Goal: Transaction & Acquisition: Purchase product/service

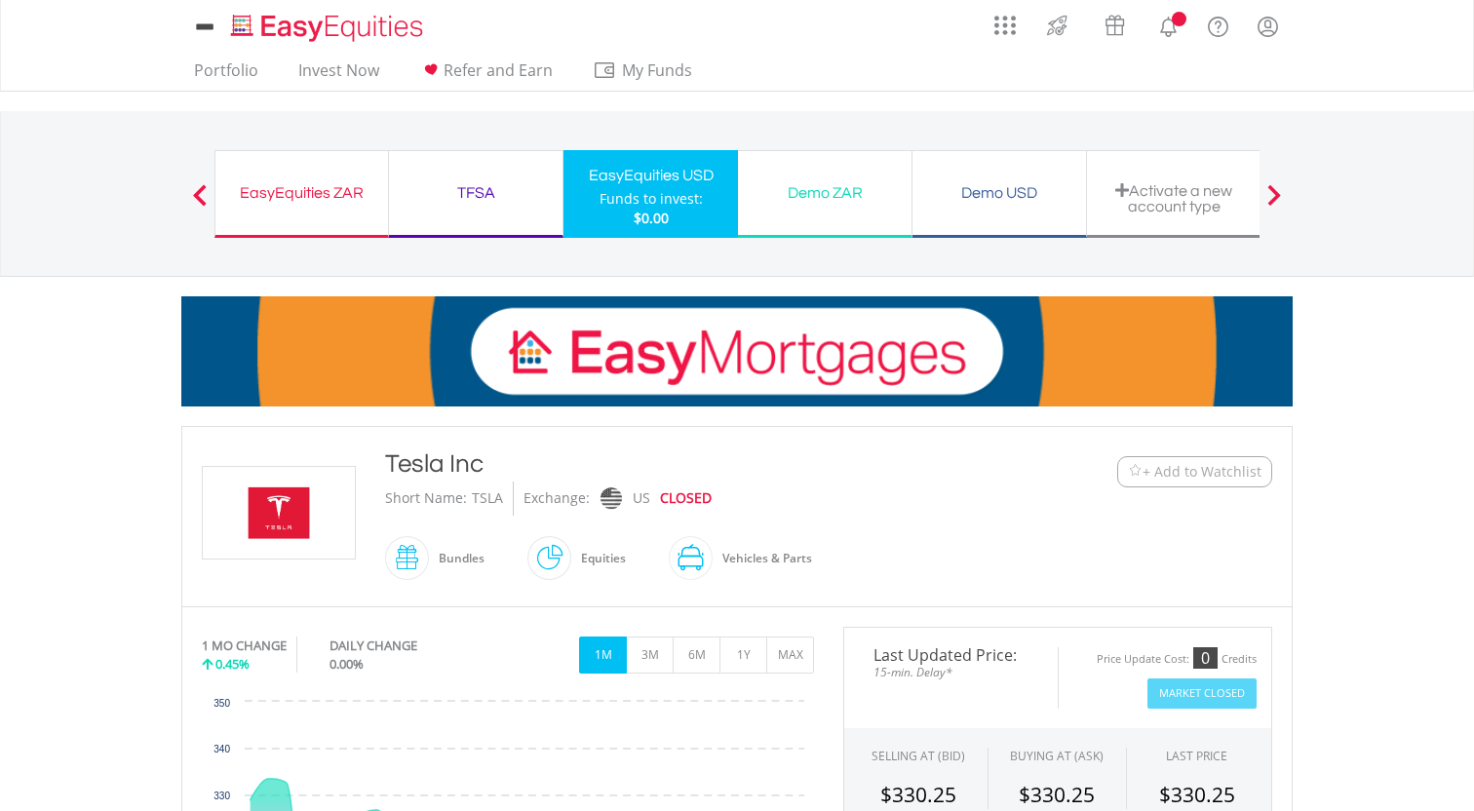
scroll to position [254, 0]
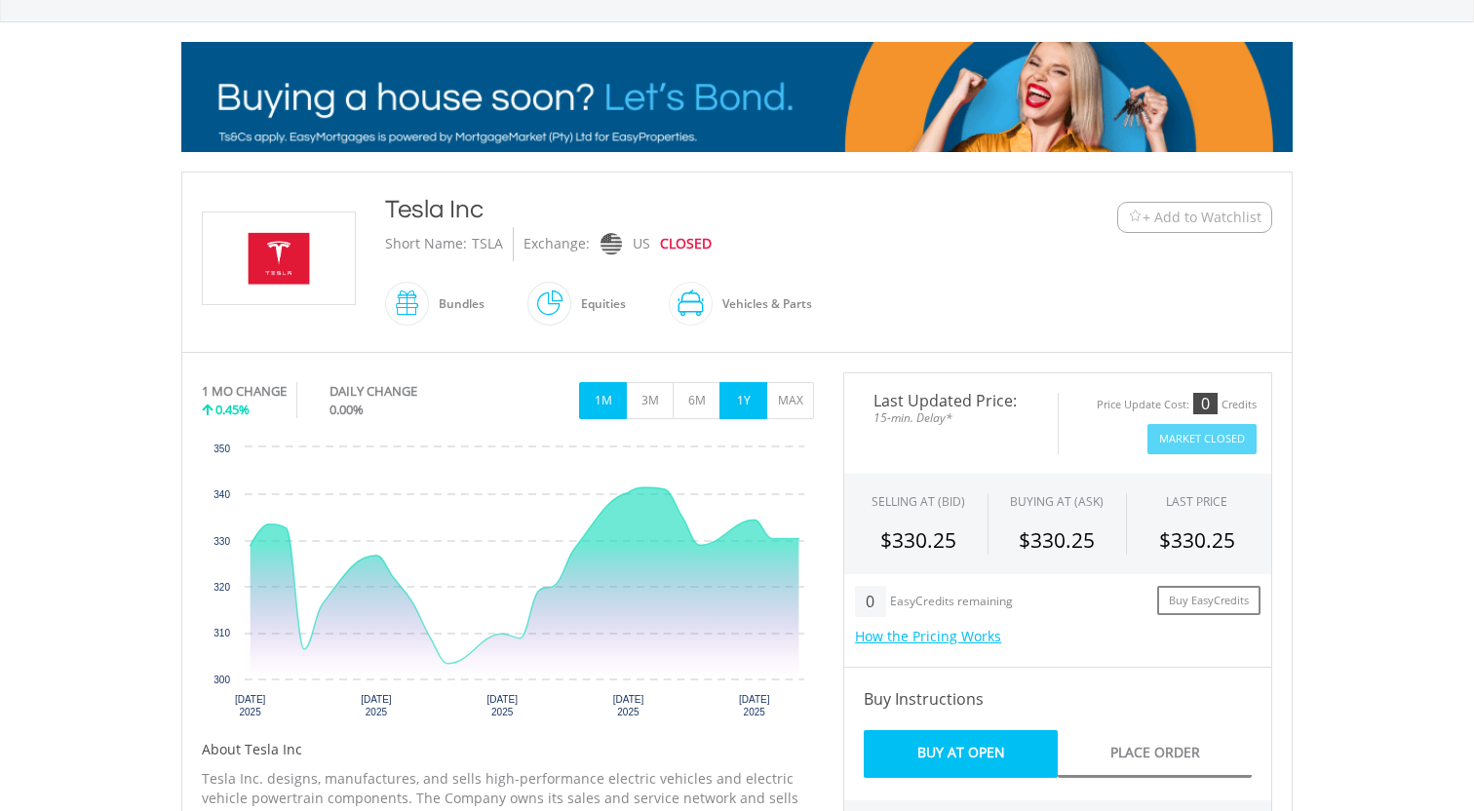
click at [739, 403] on button "1Y" at bounding box center [744, 400] width 48 height 37
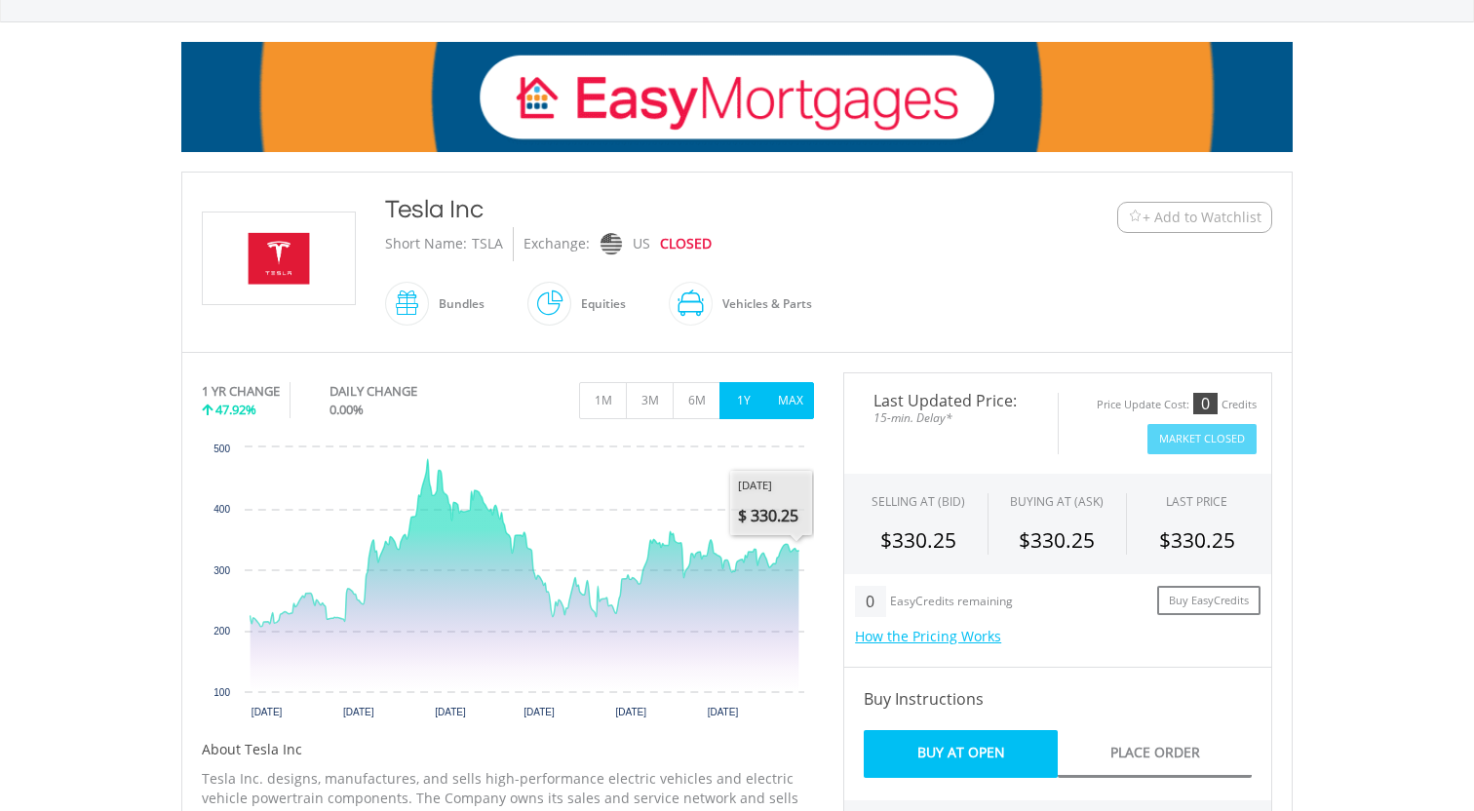
click at [781, 395] on button "MAX" at bounding box center [790, 400] width 48 height 37
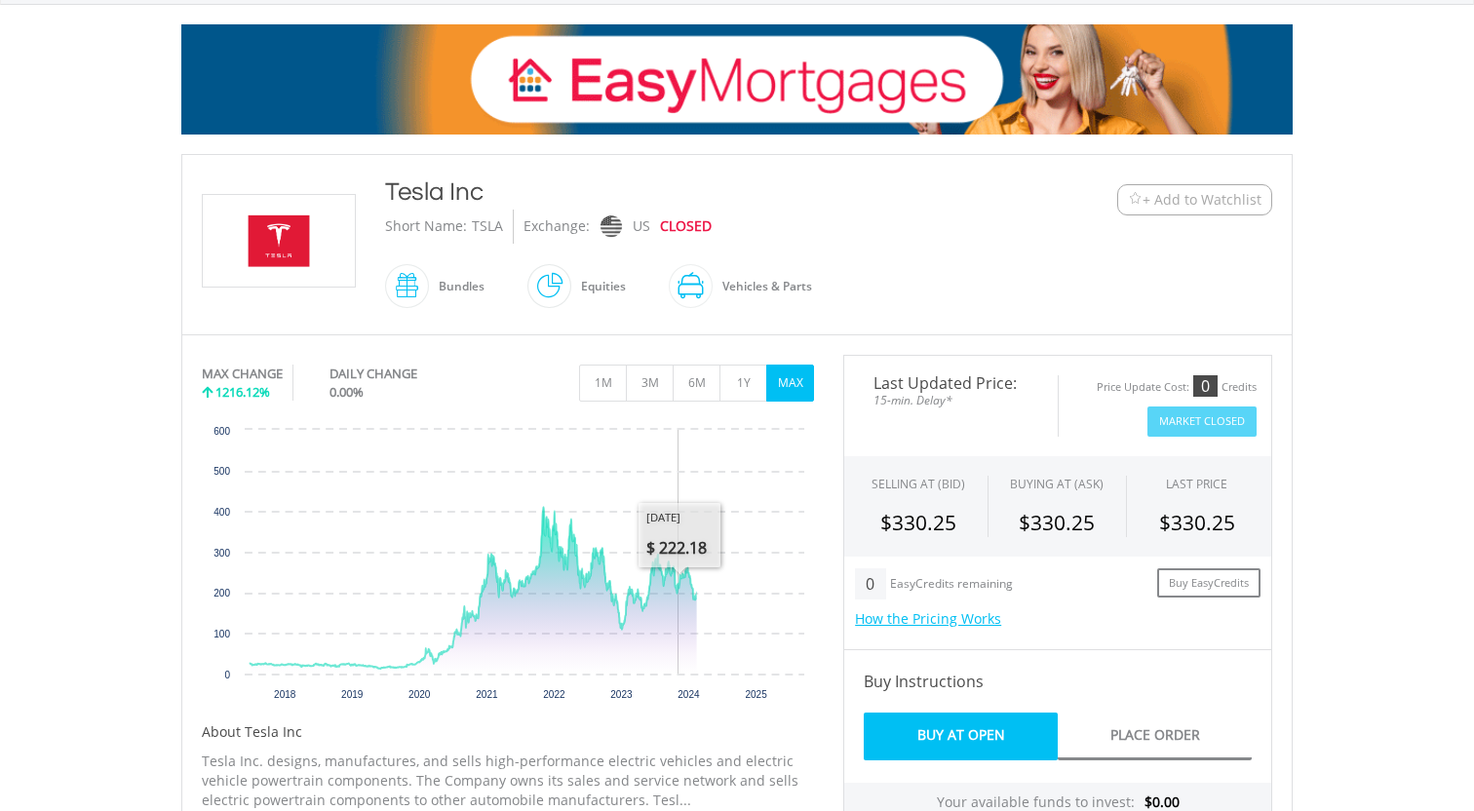
scroll to position [279, 0]
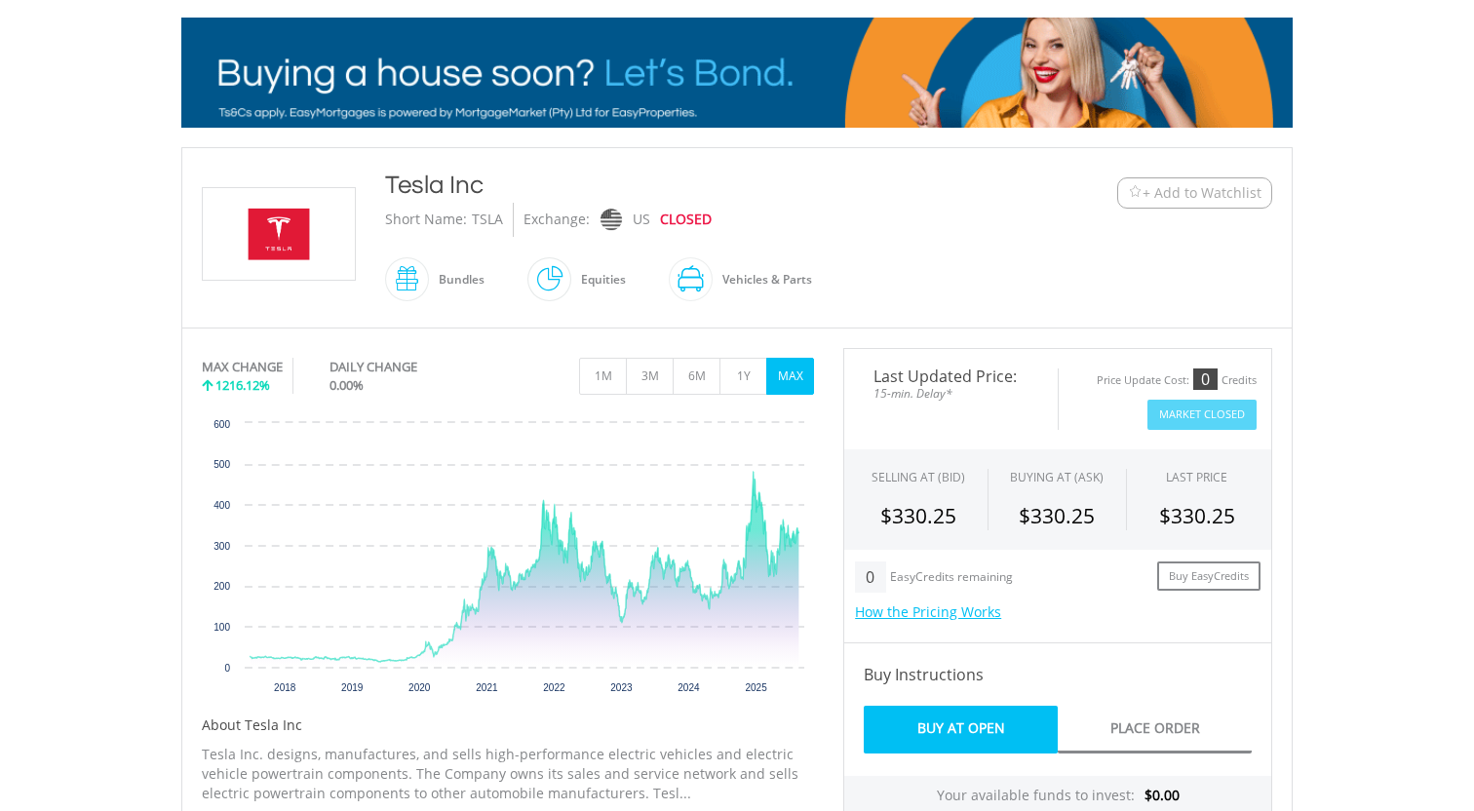
click at [1024, 302] on div "﻿ Tesla Inc Tesla Inc Short Name: [GEOGRAPHIC_DATA] Exchange: [GEOGRAPHIC_DATA]…" at bounding box center [737, 238] width 1100 height 140
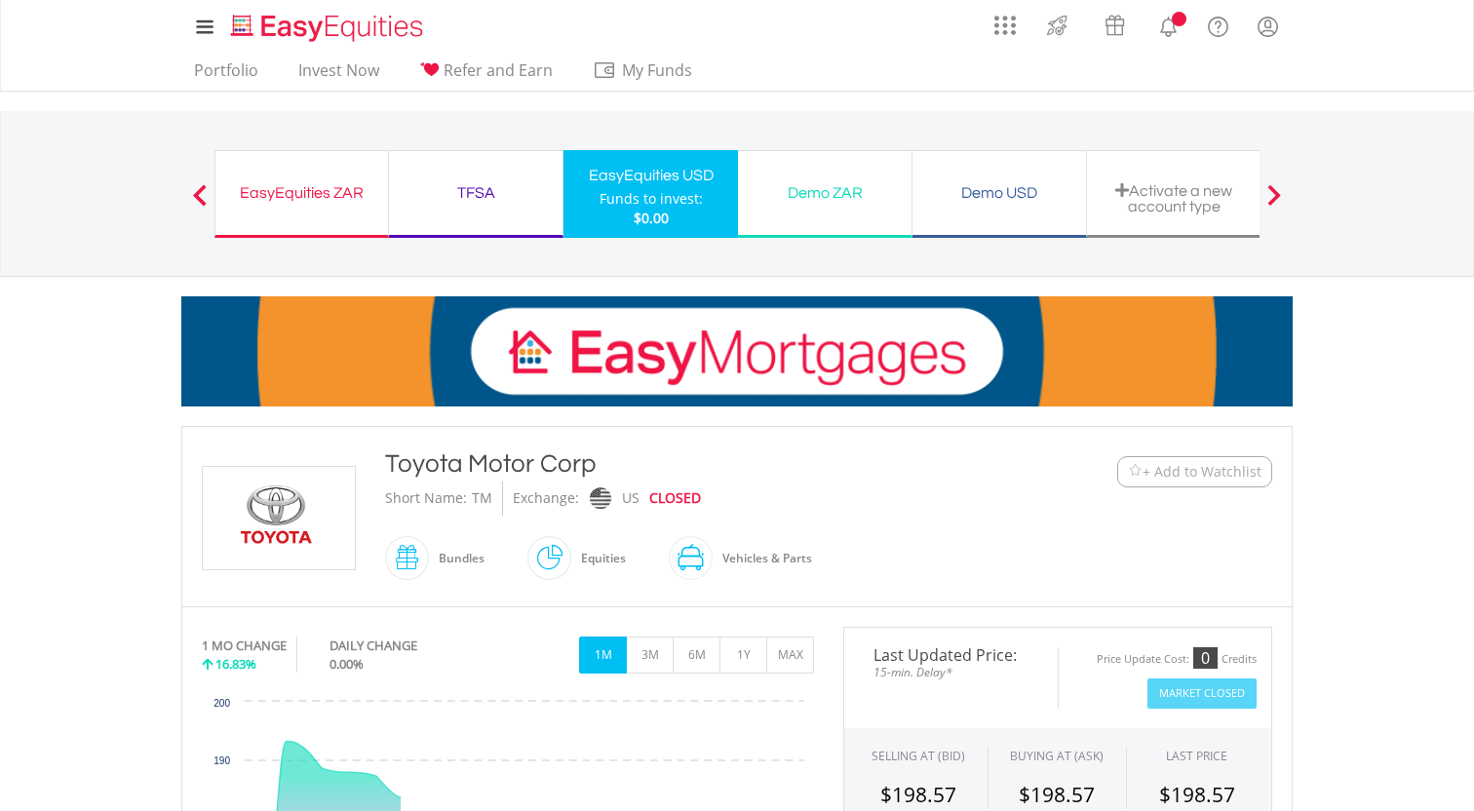
scroll to position [488, 0]
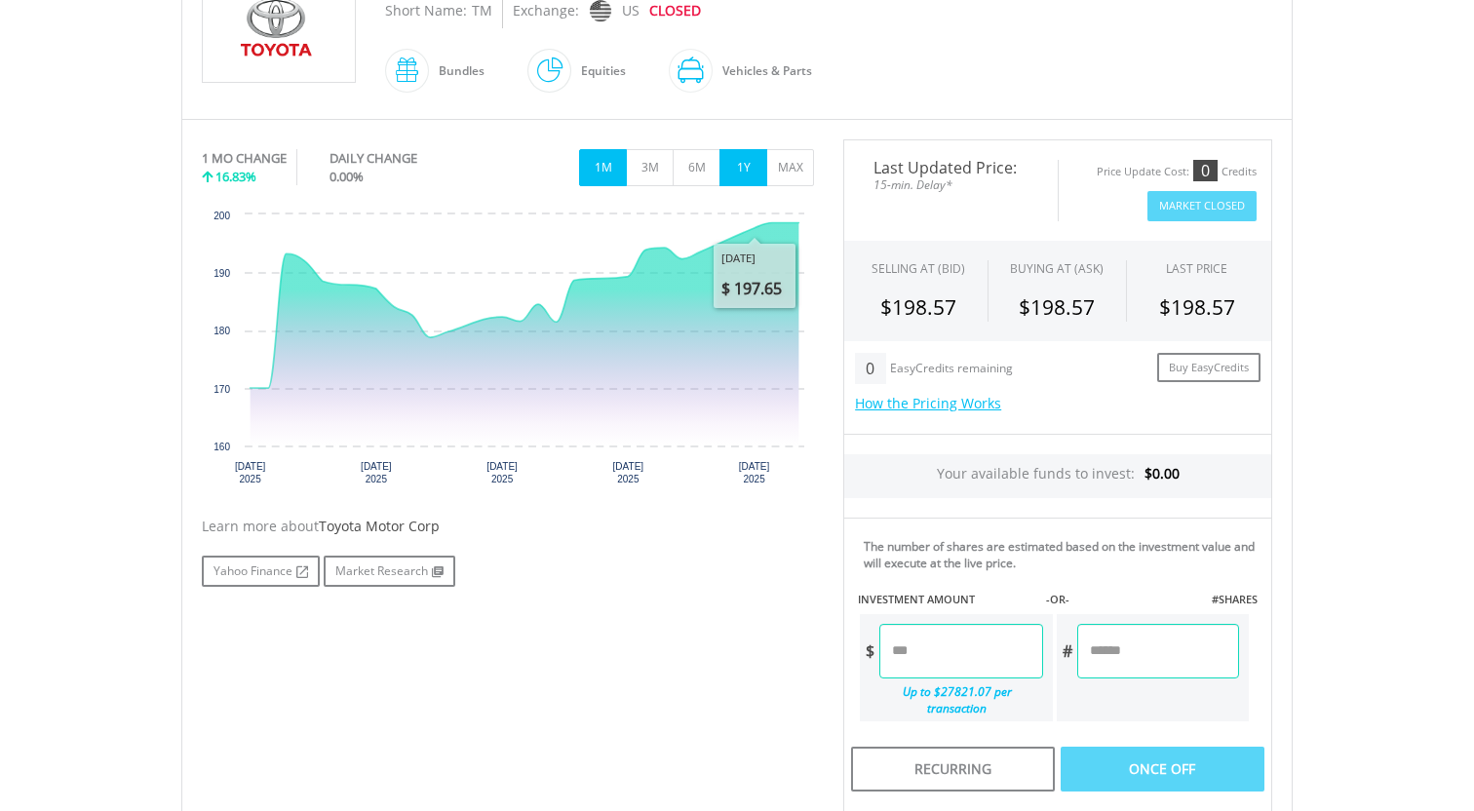
click at [750, 175] on button "1Y" at bounding box center [744, 167] width 48 height 37
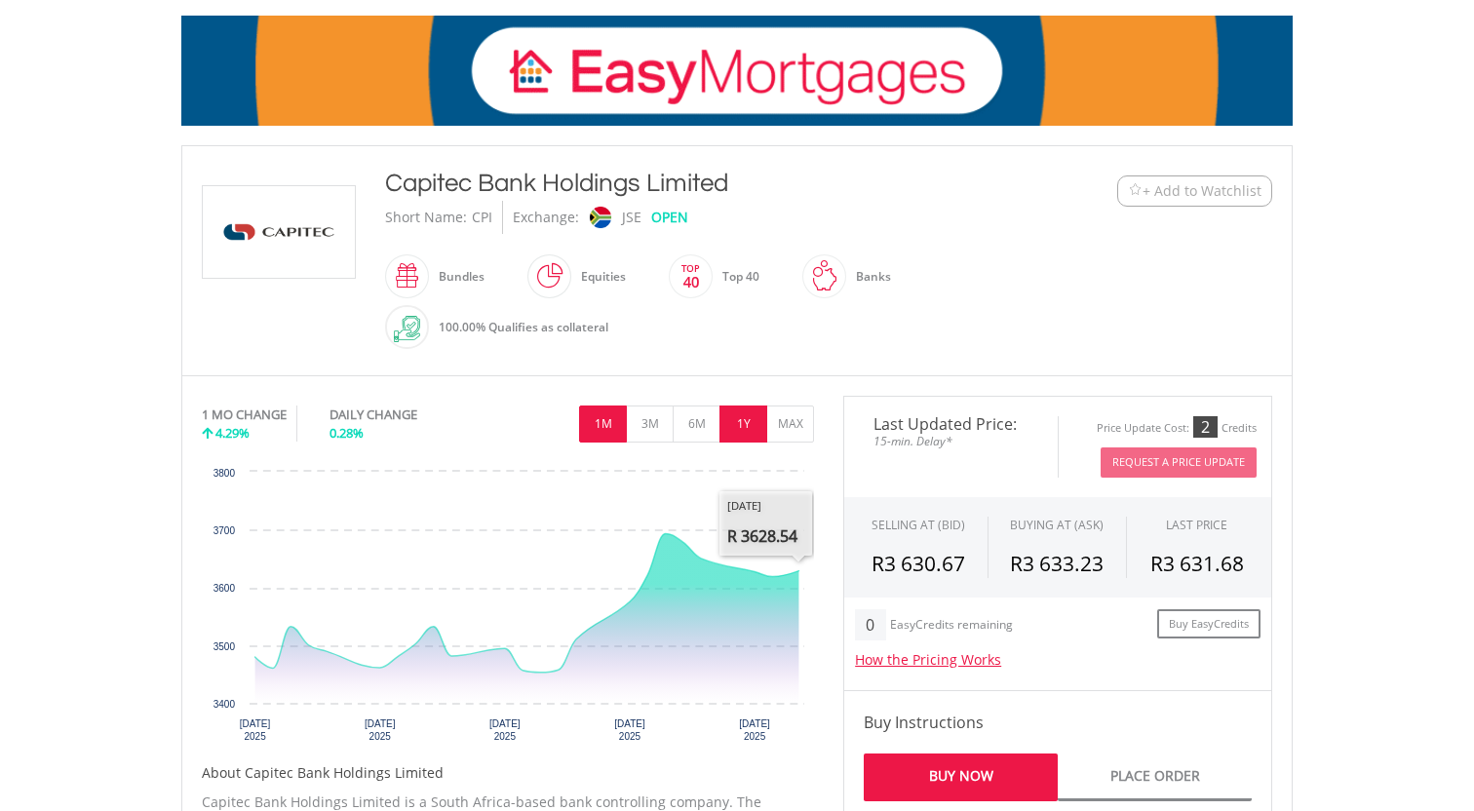
click at [747, 424] on button "1Y" at bounding box center [744, 424] width 48 height 37
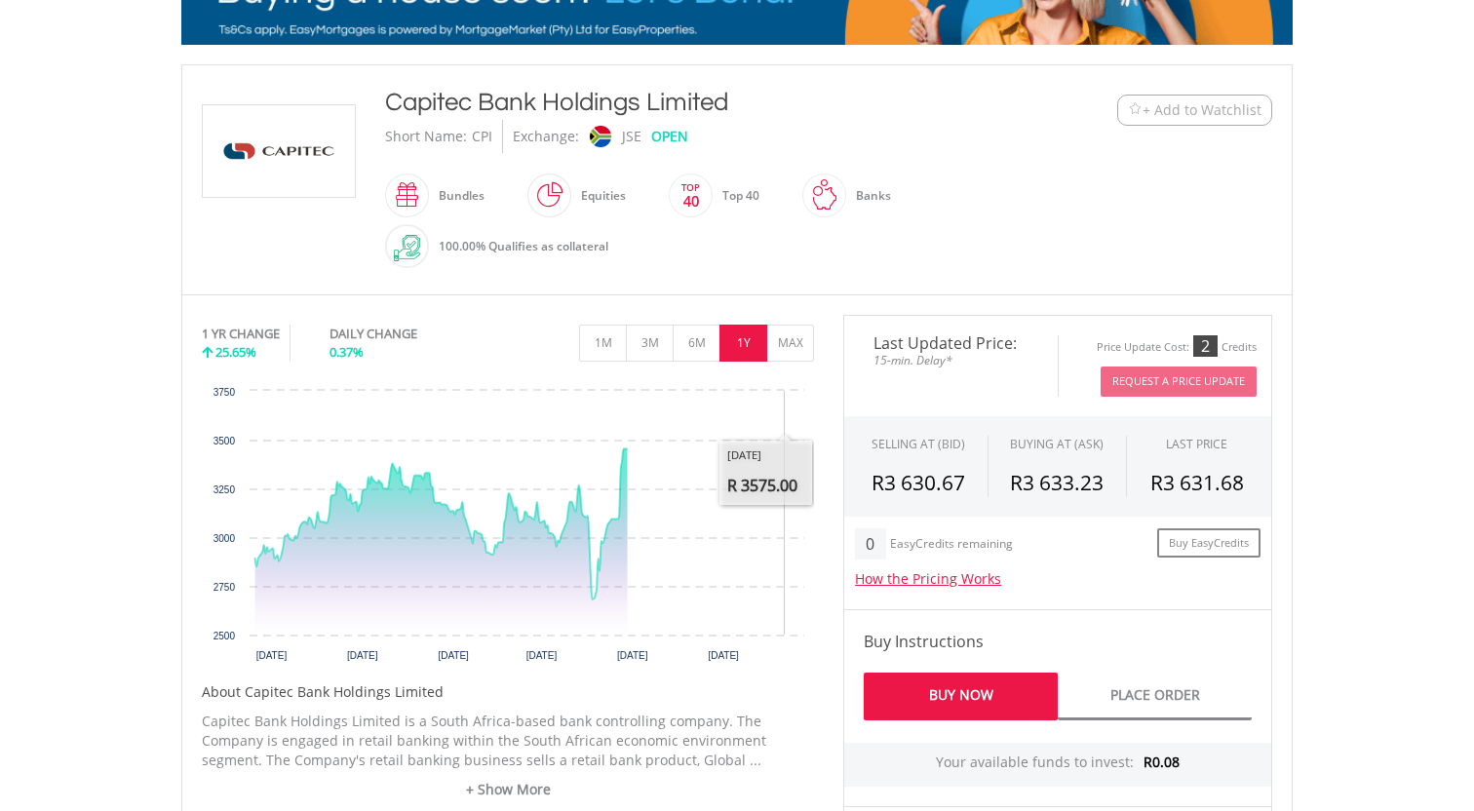
scroll to position [363, 0]
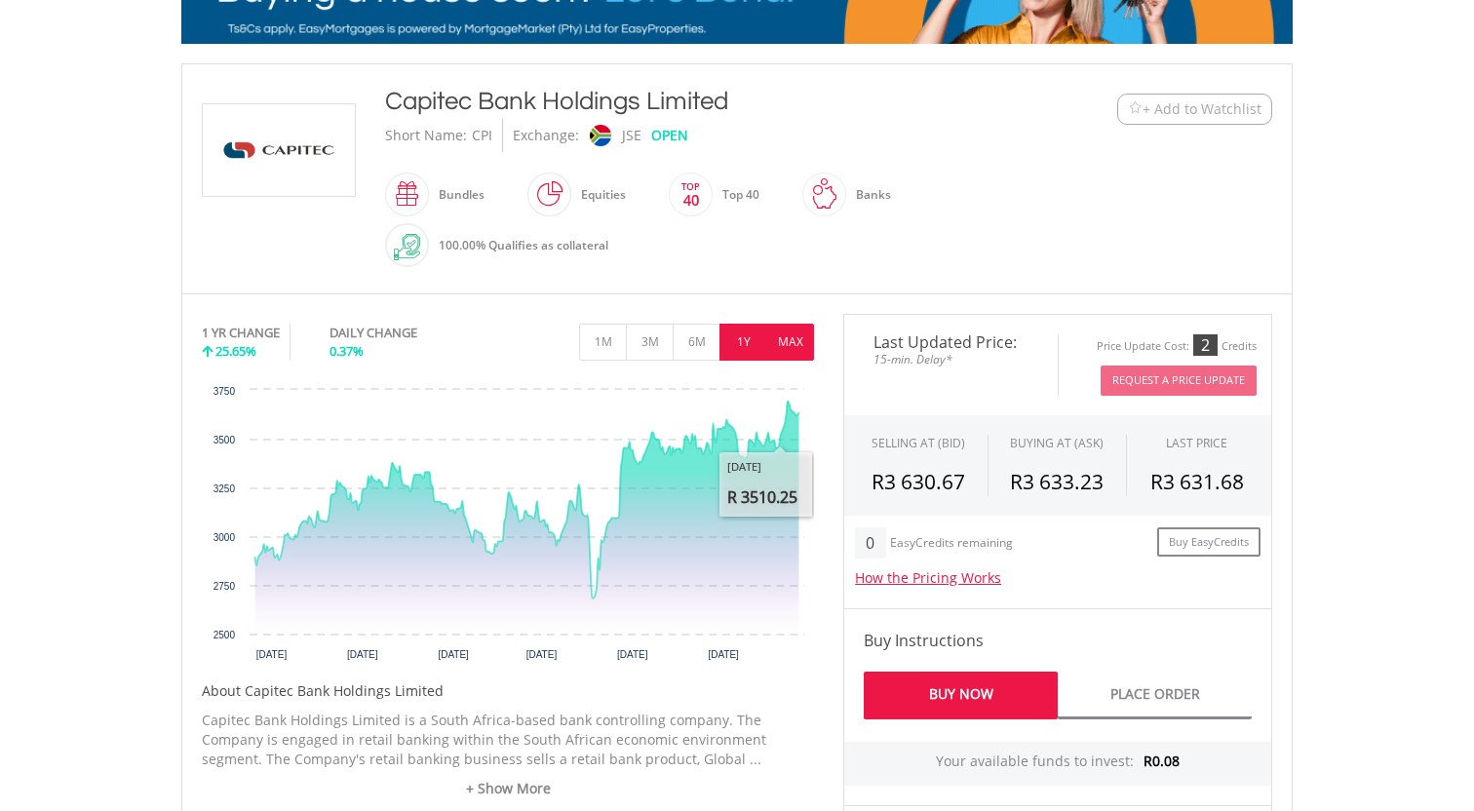
click at [791, 342] on button "MAX" at bounding box center [790, 342] width 48 height 37
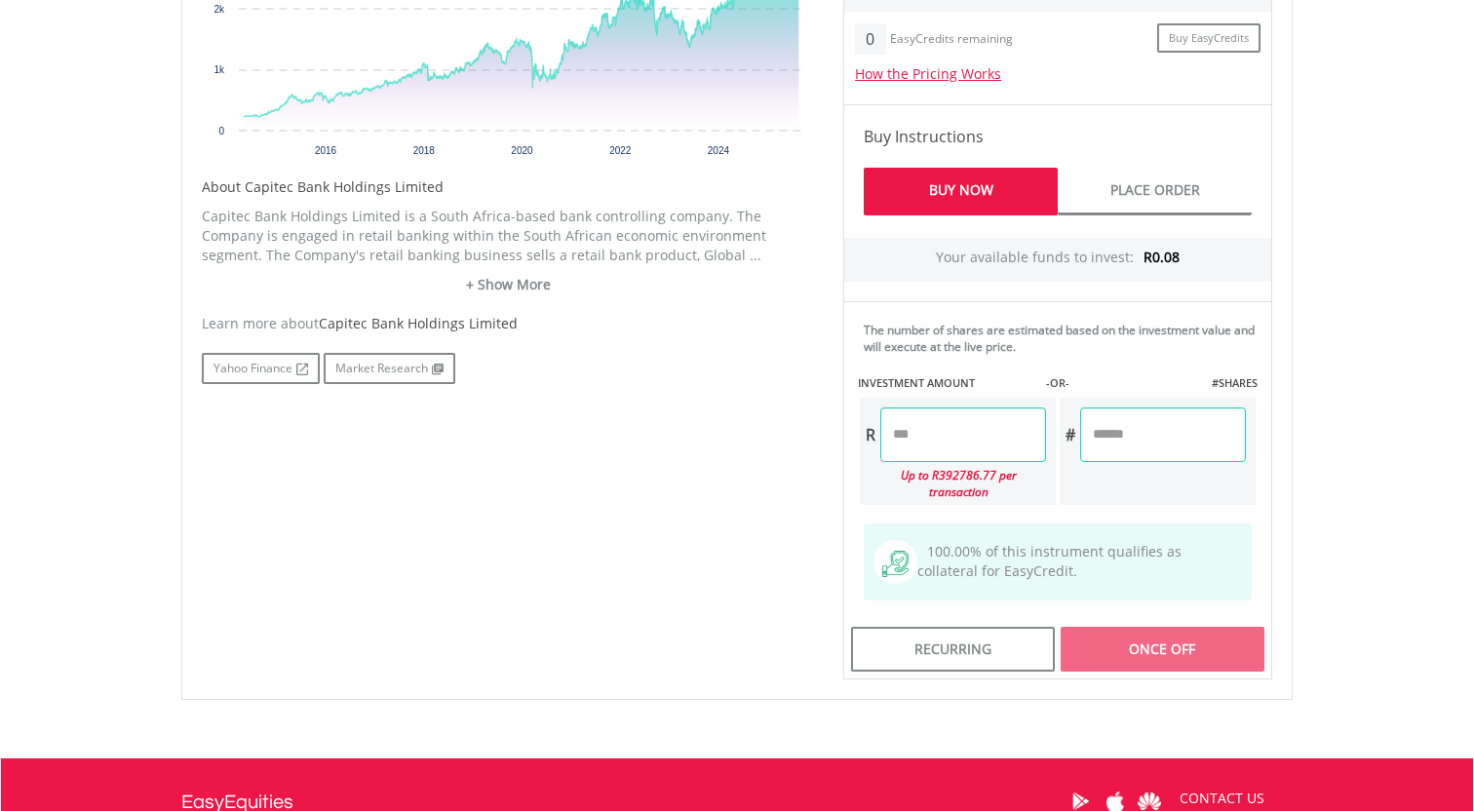
scroll to position [826, 0]
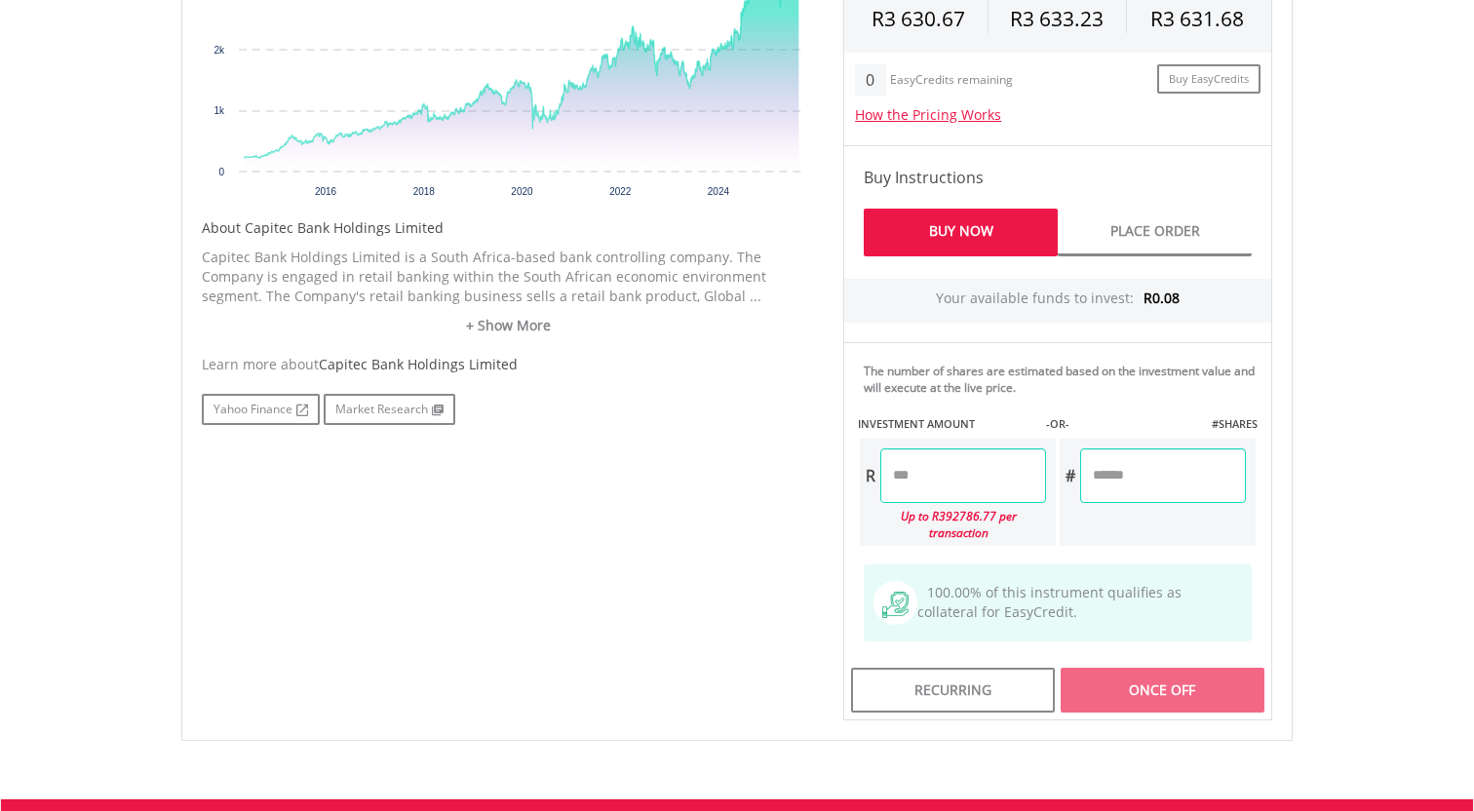
click at [968, 475] on input "number" at bounding box center [963, 476] width 166 height 55
type input "*******"
type input "******"
click at [1101, 508] on div "Last Updated Price: 15-min. Delay* Price Update Cost: 2 Credits Request A Price…" at bounding box center [1058, 286] width 458 height 870
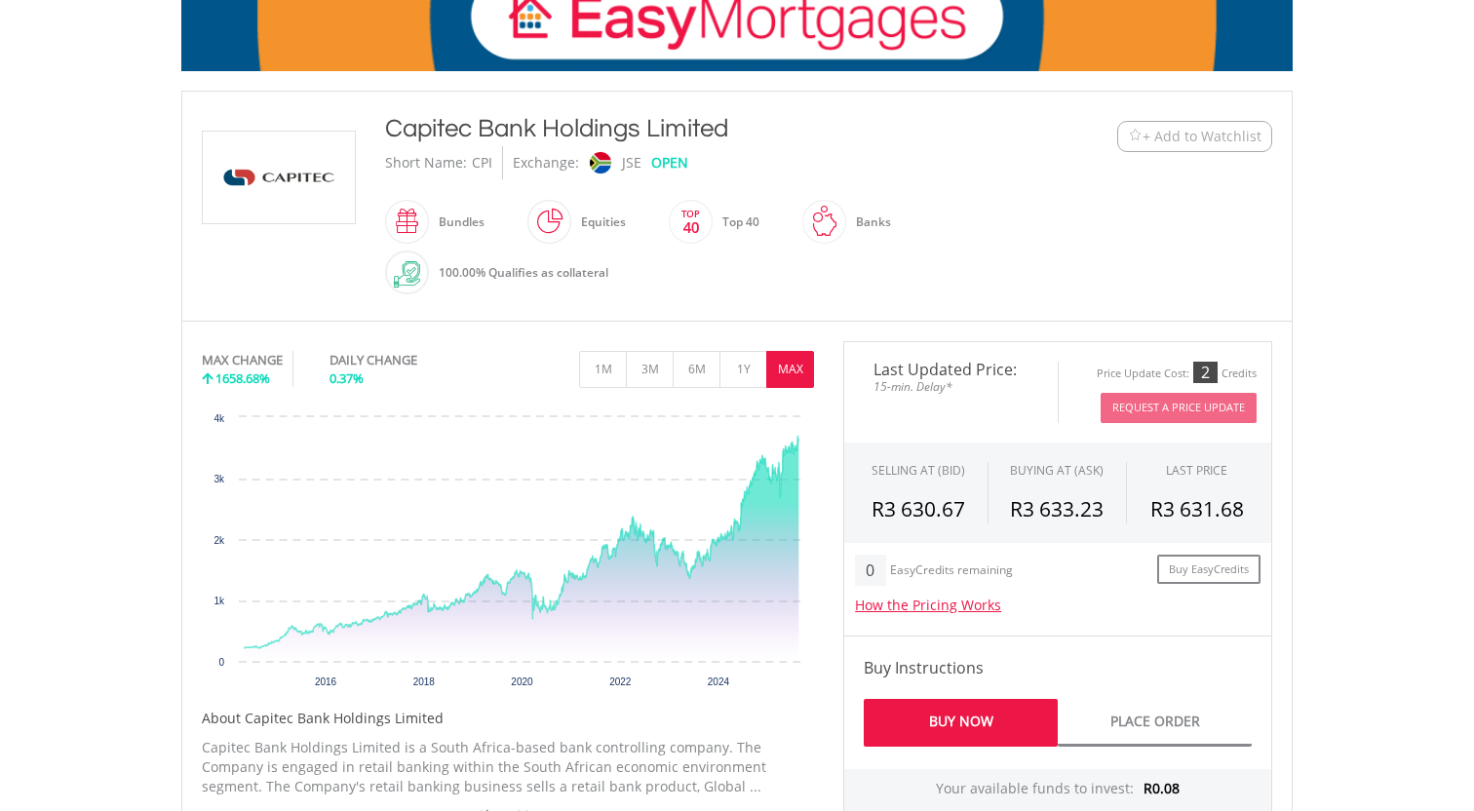
scroll to position [312, 0]
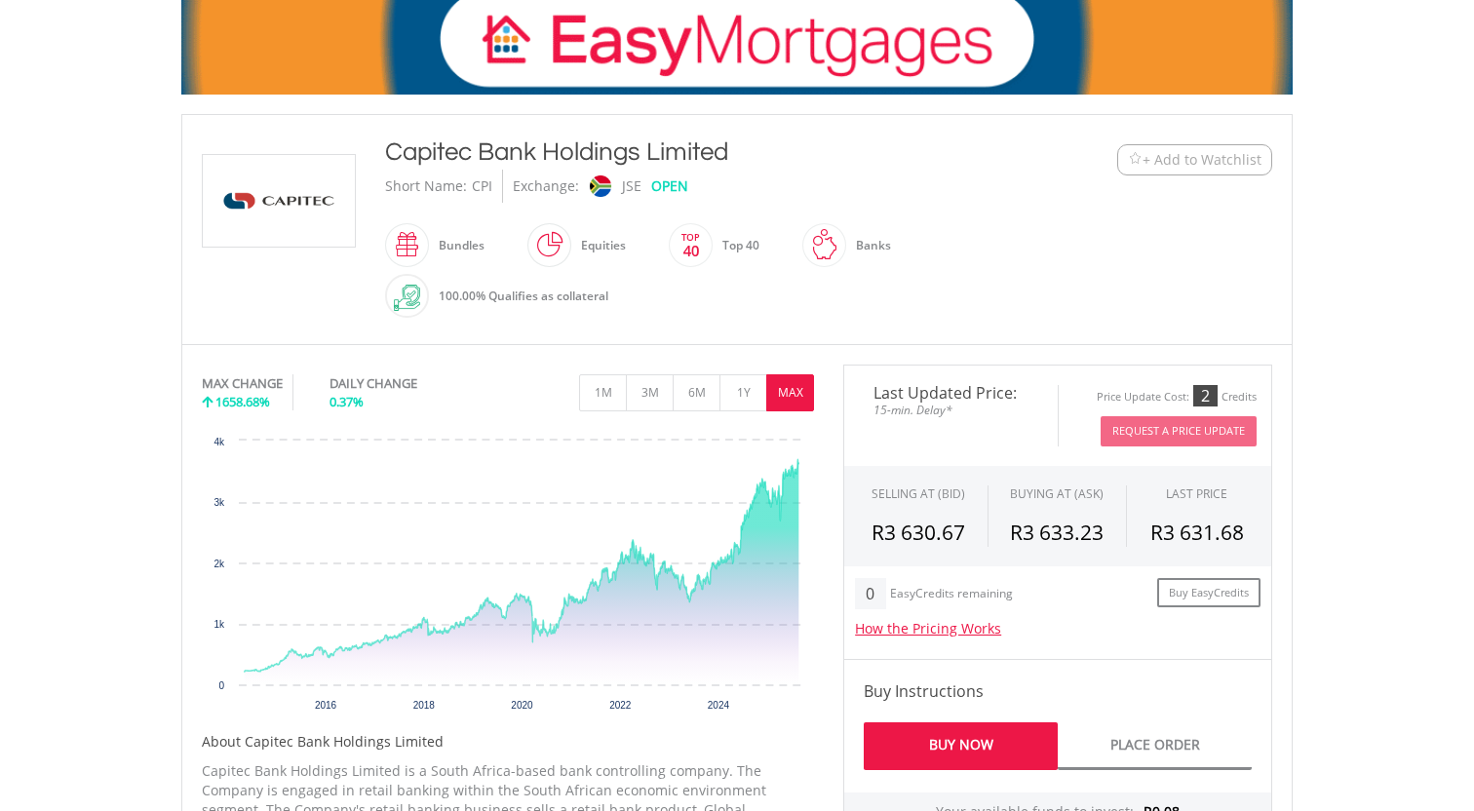
click at [991, 197] on div "Short Name: CPI Exchange: JSE OPEN" at bounding box center [691, 186] width 612 height 33
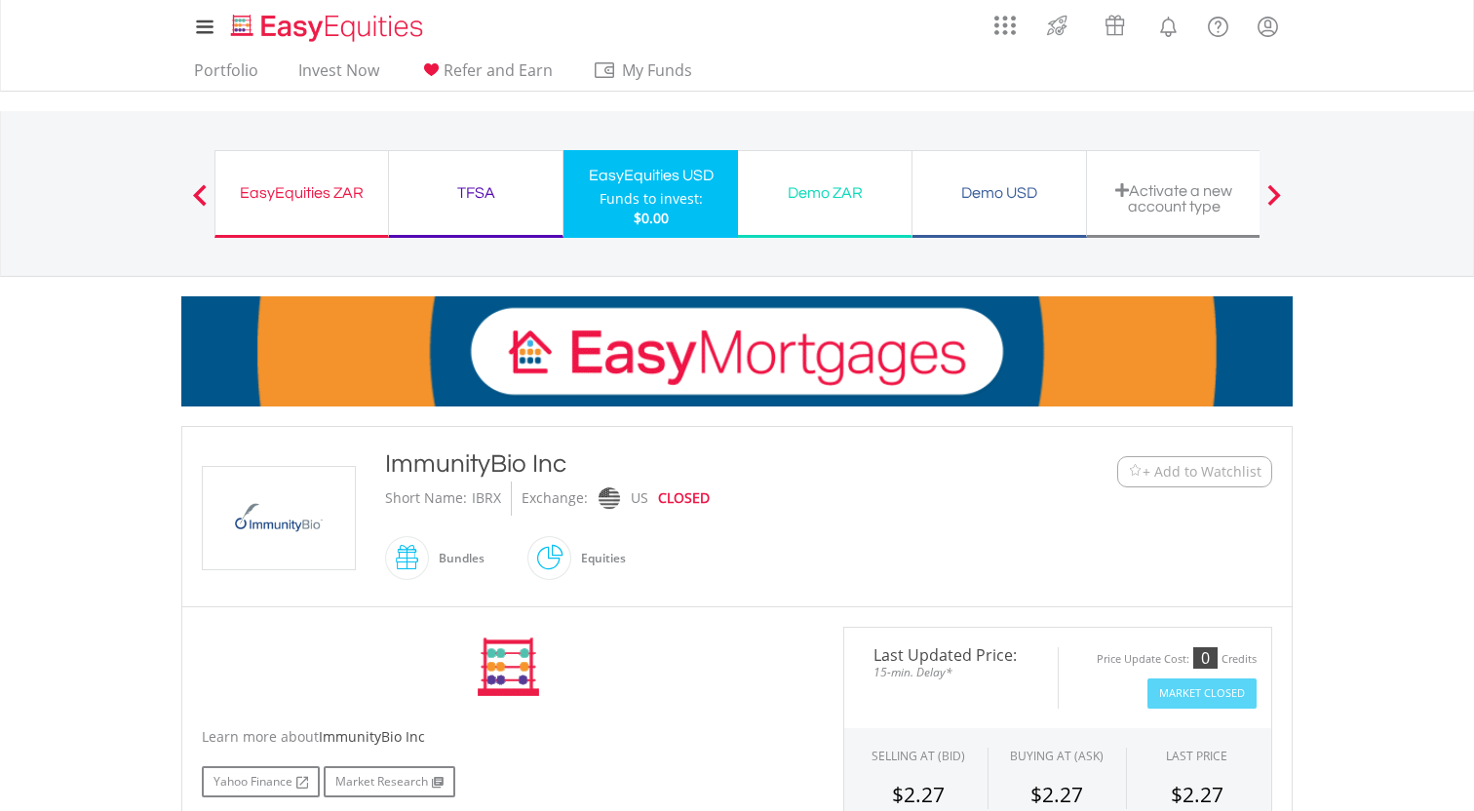
scroll to position [527, 0]
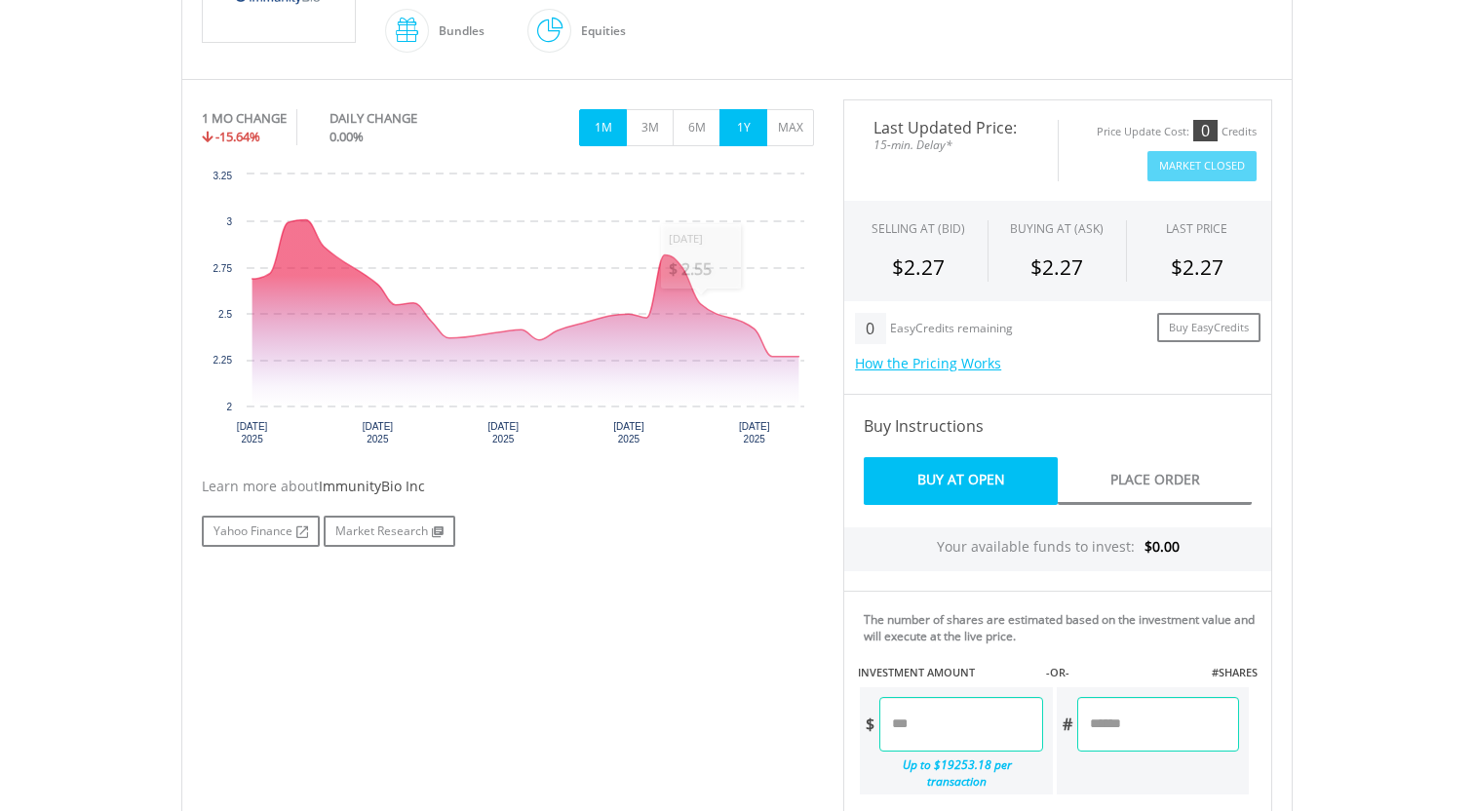
click at [758, 128] on button "1Y" at bounding box center [744, 127] width 48 height 37
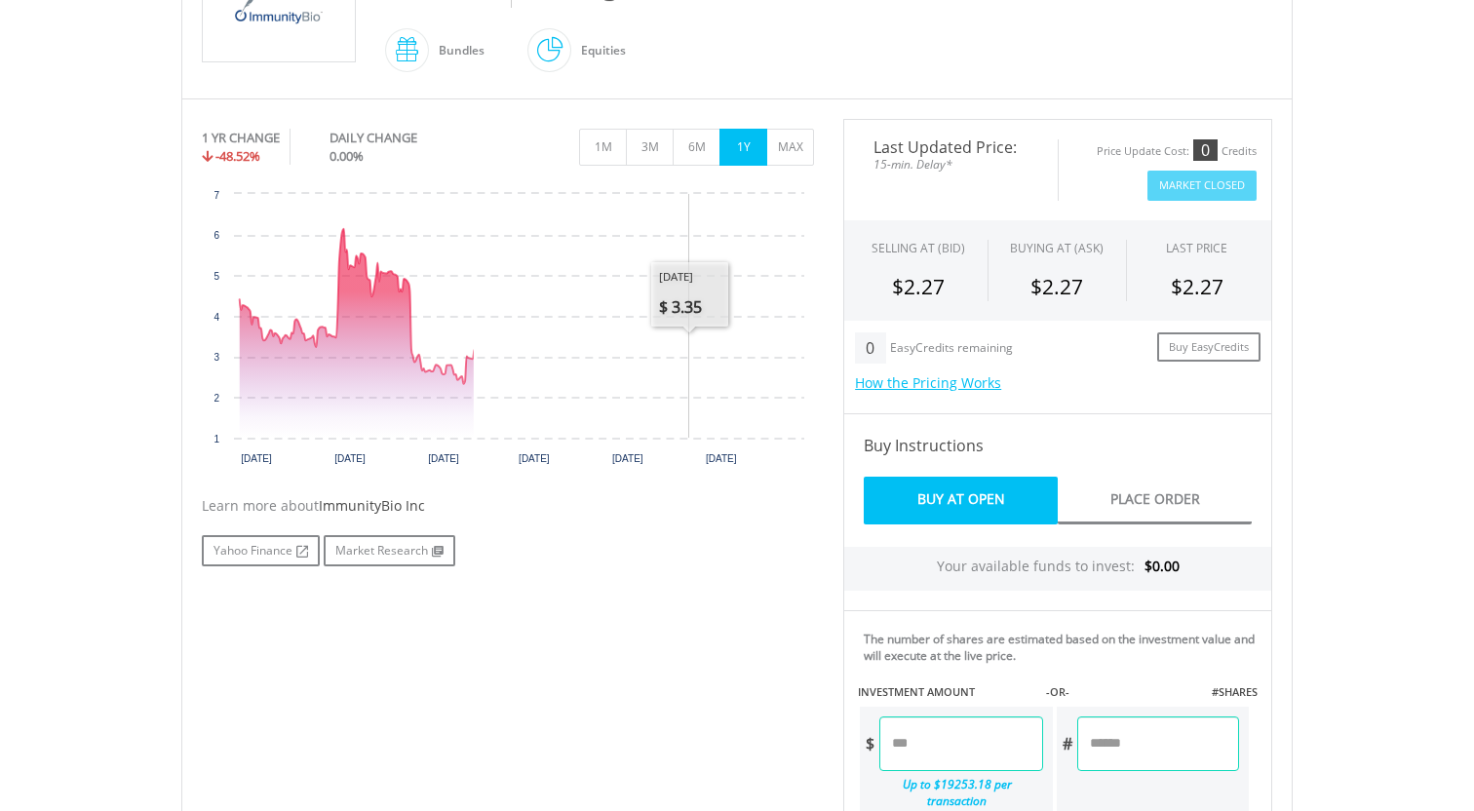
scroll to position [497, 0]
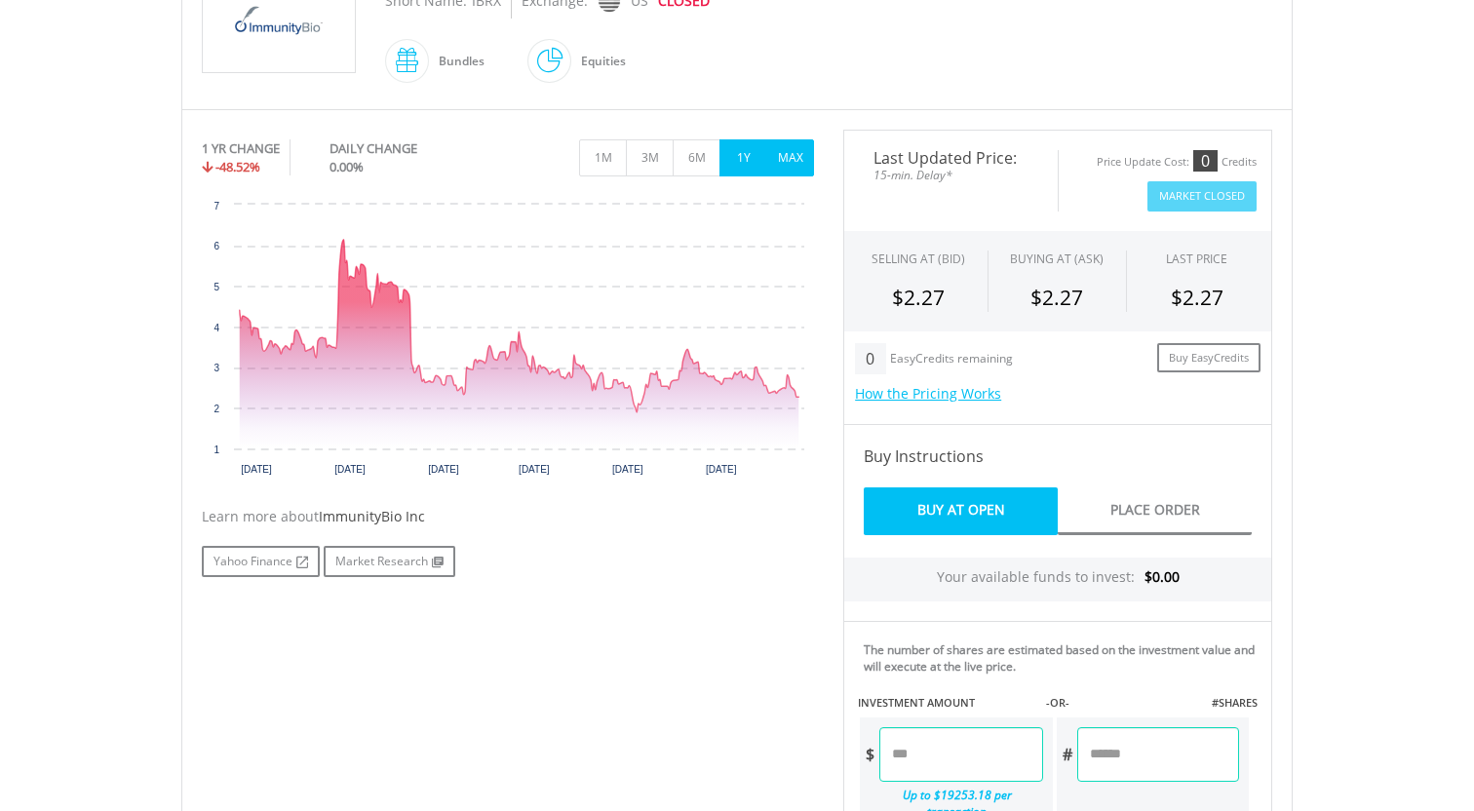
click at [797, 164] on button "MAX" at bounding box center [790, 157] width 48 height 37
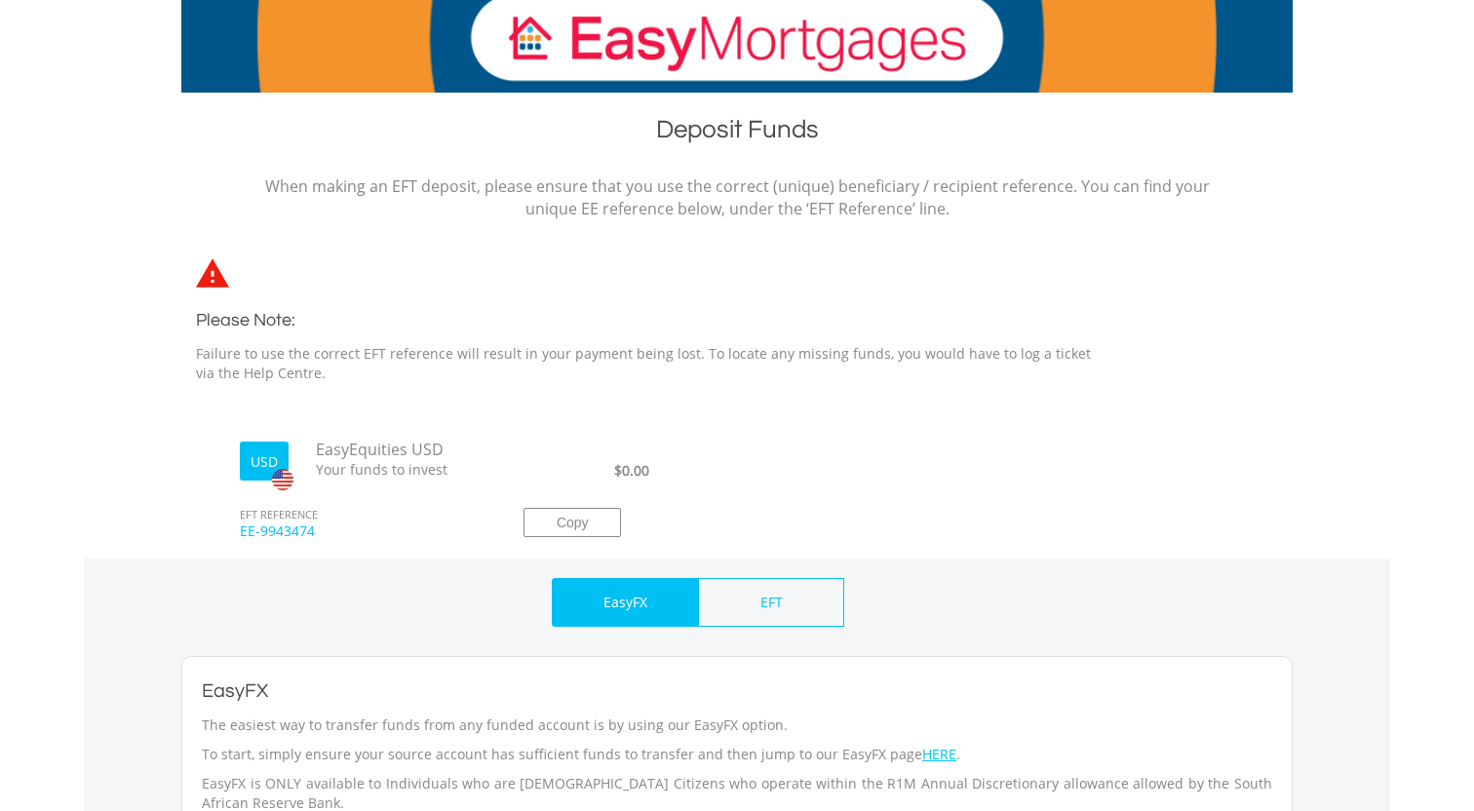
scroll to position [244, 0]
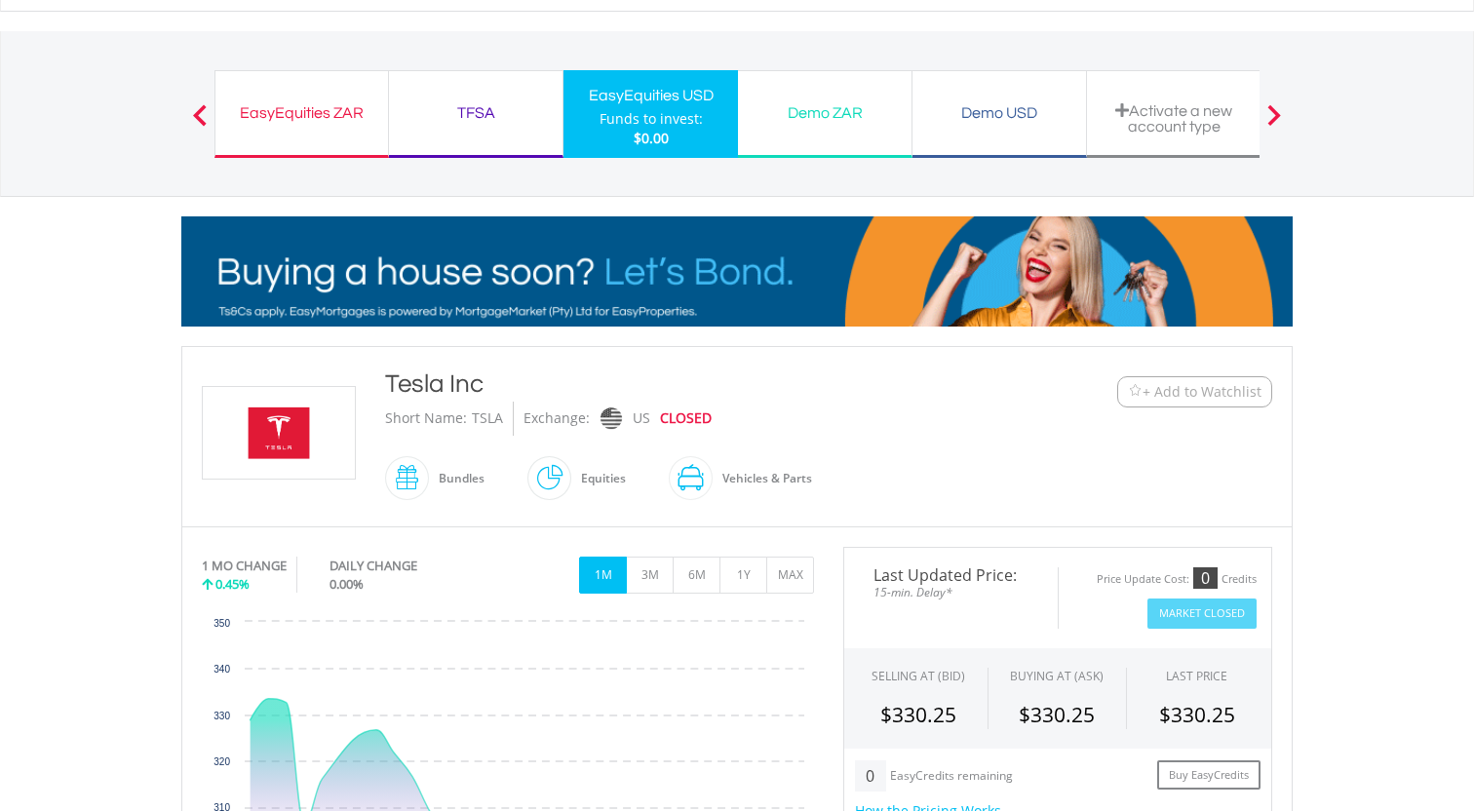
scroll to position [362, 0]
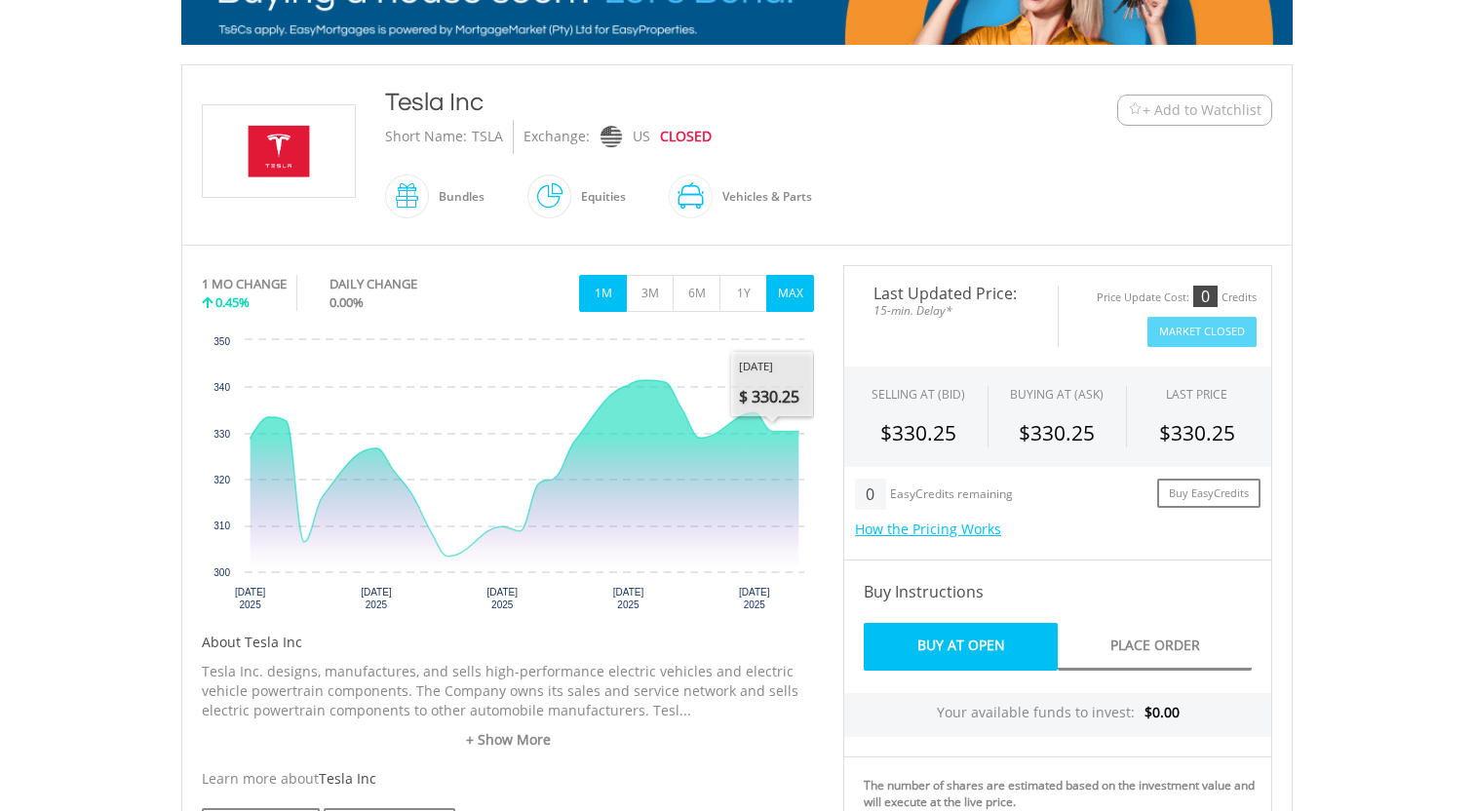
click at [776, 303] on button "MAX" at bounding box center [790, 293] width 48 height 37
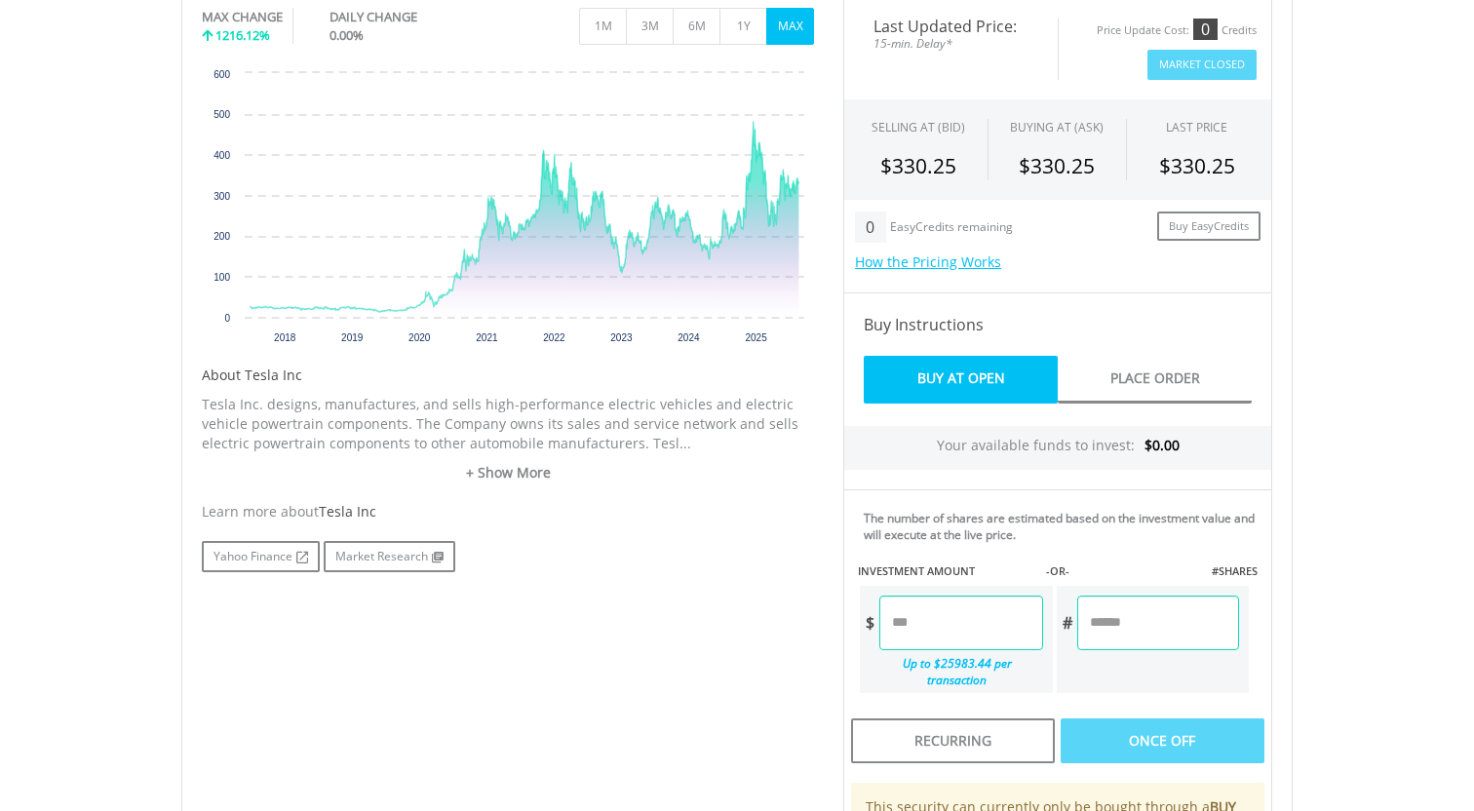
scroll to position [700, 0]
